Goal: Information Seeking & Learning: Understand process/instructions

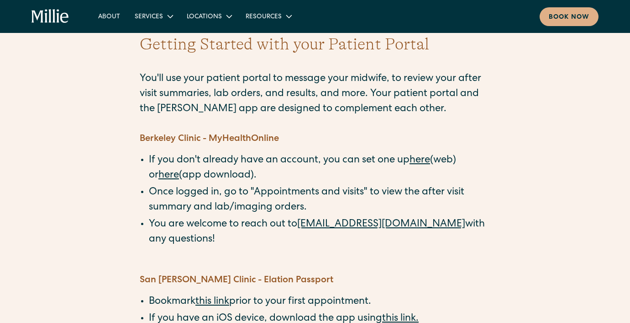
scroll to position [36, 0]
click at [423, 160] on link "here" at bounding box center [420, 160] width 21 height 10
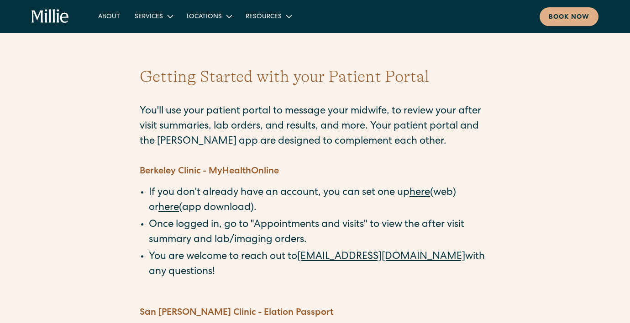
scroll to position [4, 0]
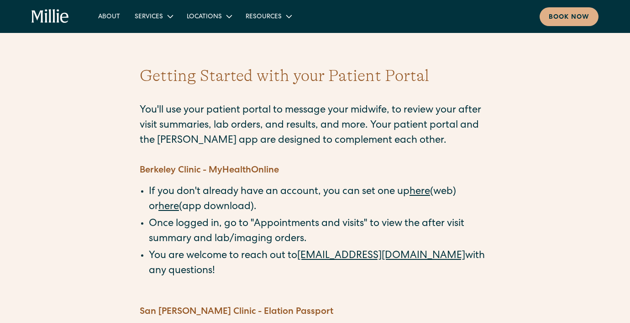
click at [160, 209] on link "here" at bounding box center [169, 207] width 21 height 10
